Goal: Task Accomplishment & Management: Manage account settings

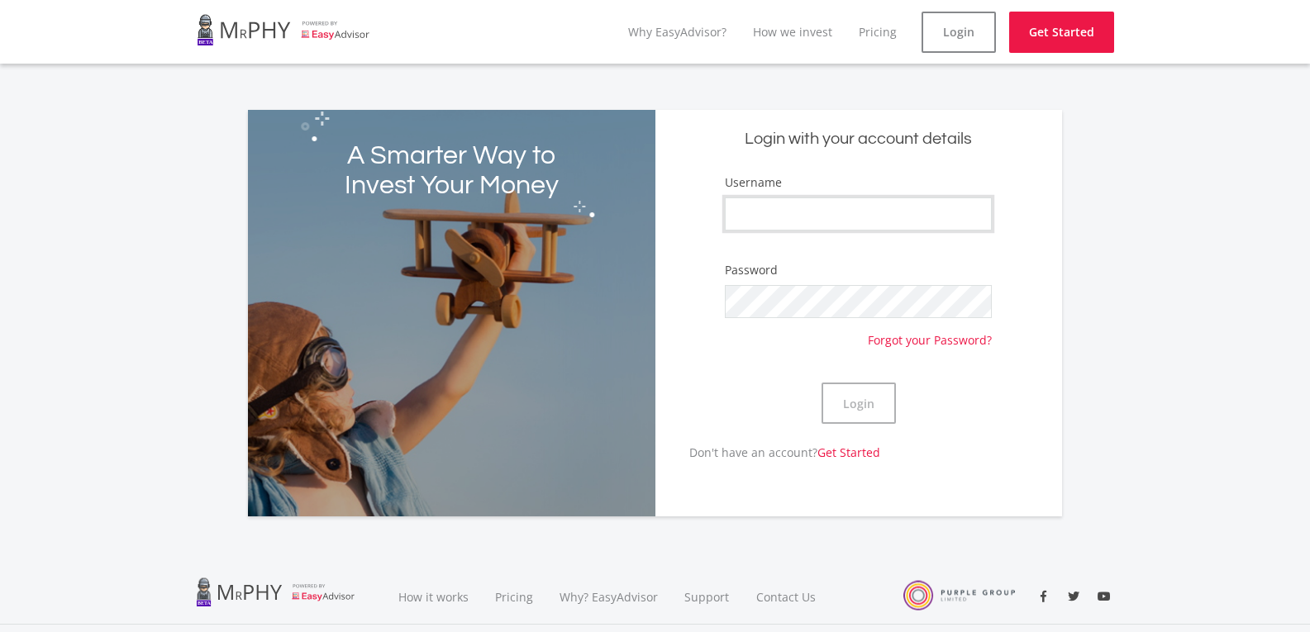
click at [817, 220] on input "Username" at bounding box center [859, 213] width 268 height 33
click at [948, 36] on link "Login" at bounding box center [958, 32] width 74 height 41
click at [777, 221] on input "Username" at bounding box center [859, 213] width 268 height 33
type input "[EMAIL_ADDRESS][DOMAIN_NAME]"
click at [869, 207] on input "[EMAIL_ADDRESS][DOMAIN_NAME]" at bounding box center [859, 213] width 268 height 33
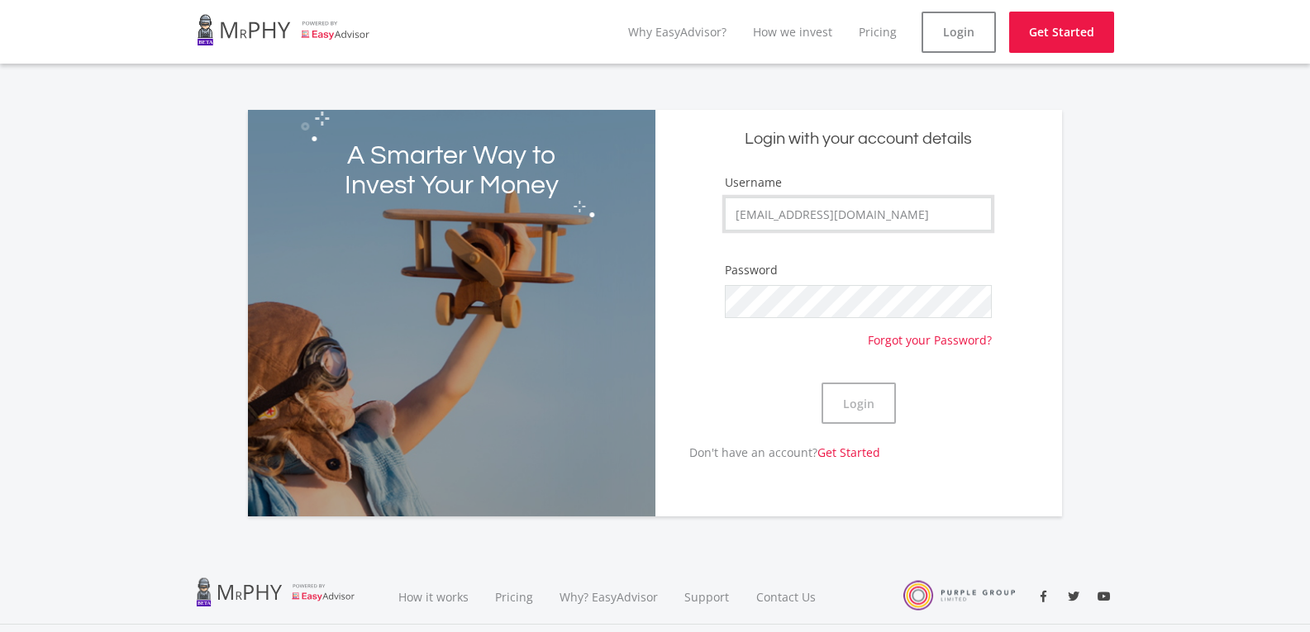
drag, startPoint x: 879, startPoint y: 219, endPoint x: 741, endPoint y: 206, distance: 138.6
click at [840, 216] on input "[EMAIL_ADDRESS][DOMAIN_NAME]" at bounding box center [859, 213] width 268 height 33
click at [611, 204] on div "A Smarter Way to Invest Your Money" at bounding box center [451, 313] width 407 height 407
drag, startPoint x: 869, startPoint y: 223, endPoint x: 627, endPoint y: 194, distance: 243.8
click at [627, 194] on div "A Smarter Way to Invest Your Money Login with your account details Username [EM…" at bounding box center [655, 313] width 814 height 407
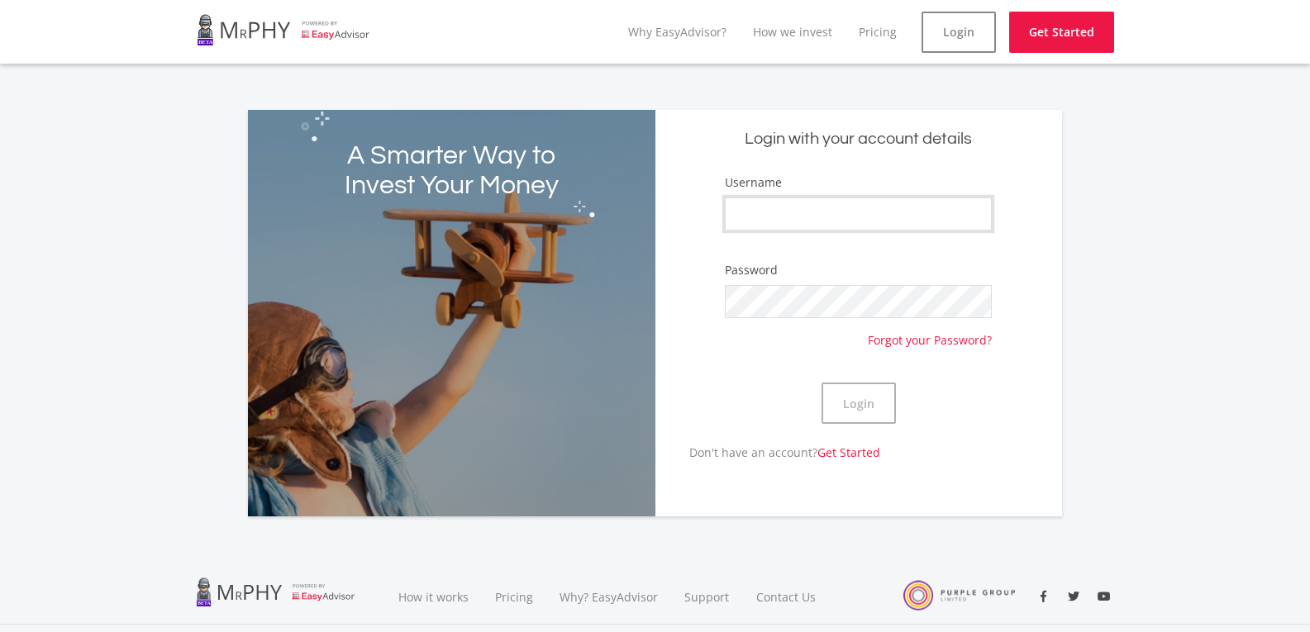
click at [897, 208] on input "Username" at bounding box center [859, 213] width 268 height 33
click at [859, 411] on button "Login" at bounding box center [858, 403] width 74 height 41
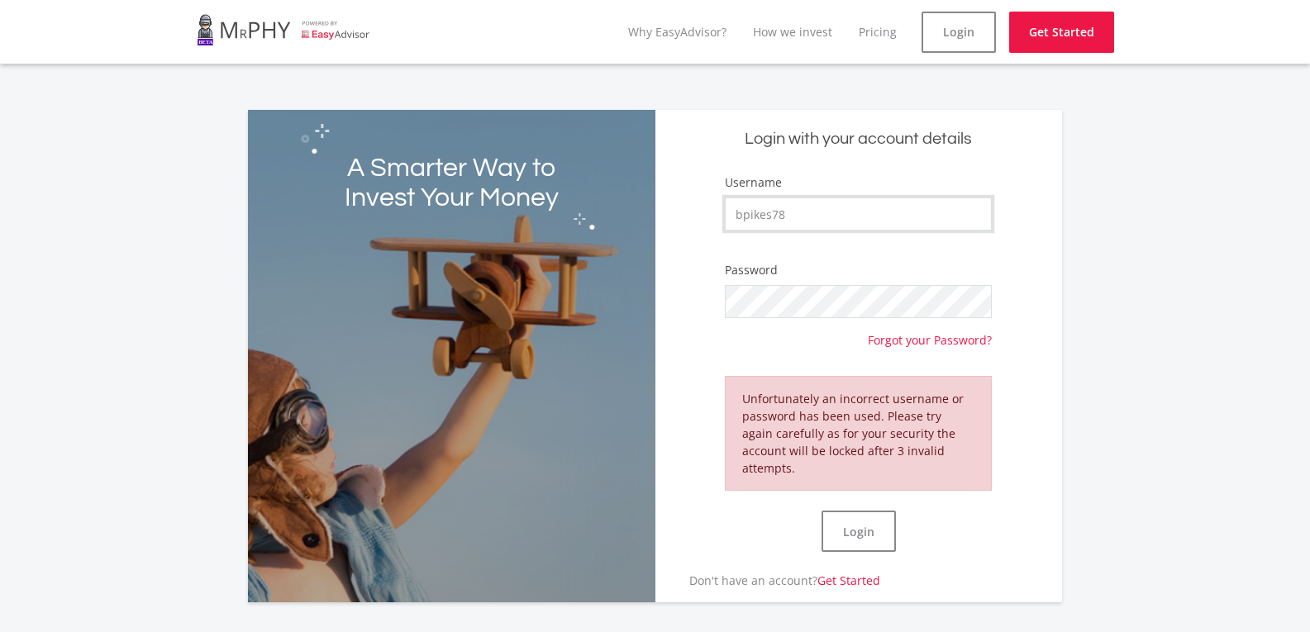
click at [868, 212] on input "bpikes78" at bounding box center [859, 213] width 268 height 33
drag, startPoint x: 743, startPoint y: 216, endPoint x: 743, endPoint y: 237, distance: 20.7
click at [743, 216] on input "bpikes78" at bounding box center [859, 213] width 268 height 33
type input "bepikes78"
click at [874, 519] on button "Login" at bounding box center [858, 531] width 74 height 41
